Goal: Check status: Check status

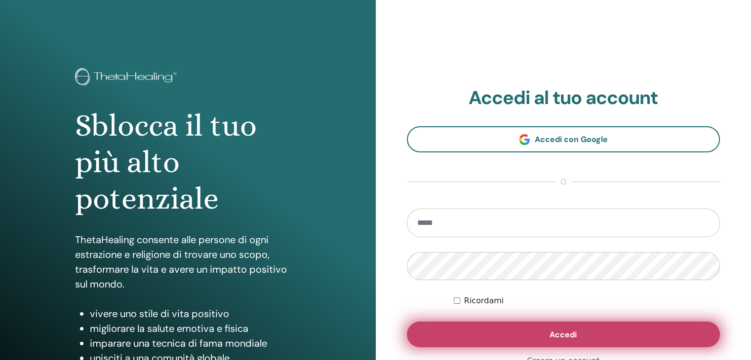
type input "**********"
click at [492, 338] on button "Accedi" at bounding box center [563, 335] width 313 height 26
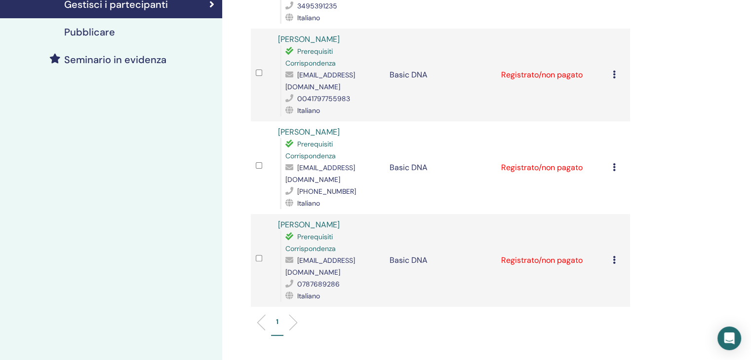
scroll to position [296, 0]
